Goal: Transaction & Acquisition: Purchase product/service

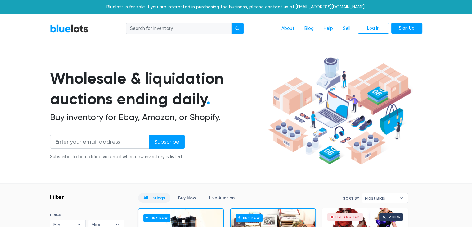
click at [192, 27] on input "search" at bounding box center [179, 28] width 106 height 11
type input "nespresso"
click at [231, 23] on button "submit" at bounding box center [237, 28] width 12 height 11
